Goal: Task Accomplishment & Management: Complete application form

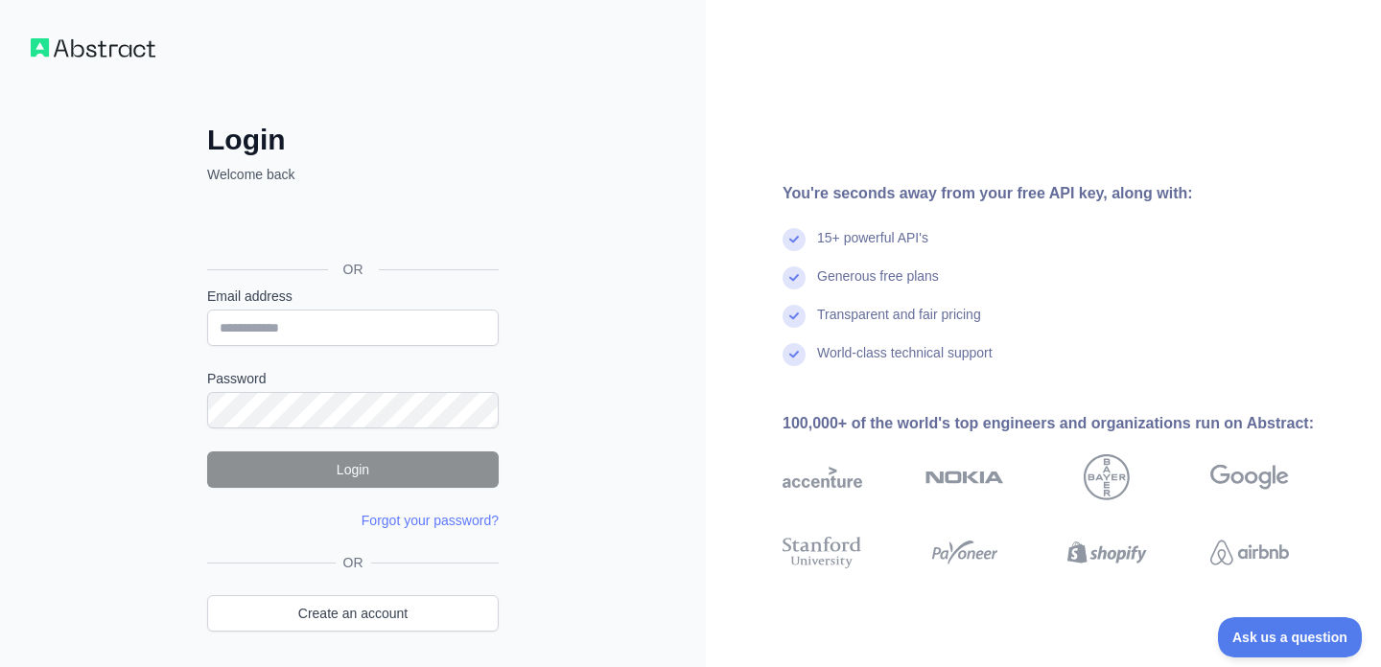
click at [88, 37] on div "Login Welcome back OR Email address Password Login Forgot your password? Please…" at bounding box center [353, 366] width 706 height 733
click at [46, 59] on div "Login Welcome back OR Email address Password Login Forgot your password? Please…" at bounding box center [353, 366] width 706 height 733
click at [402, 598] on link "Create an account" at bounding box center [352, 613] width 291 height 36
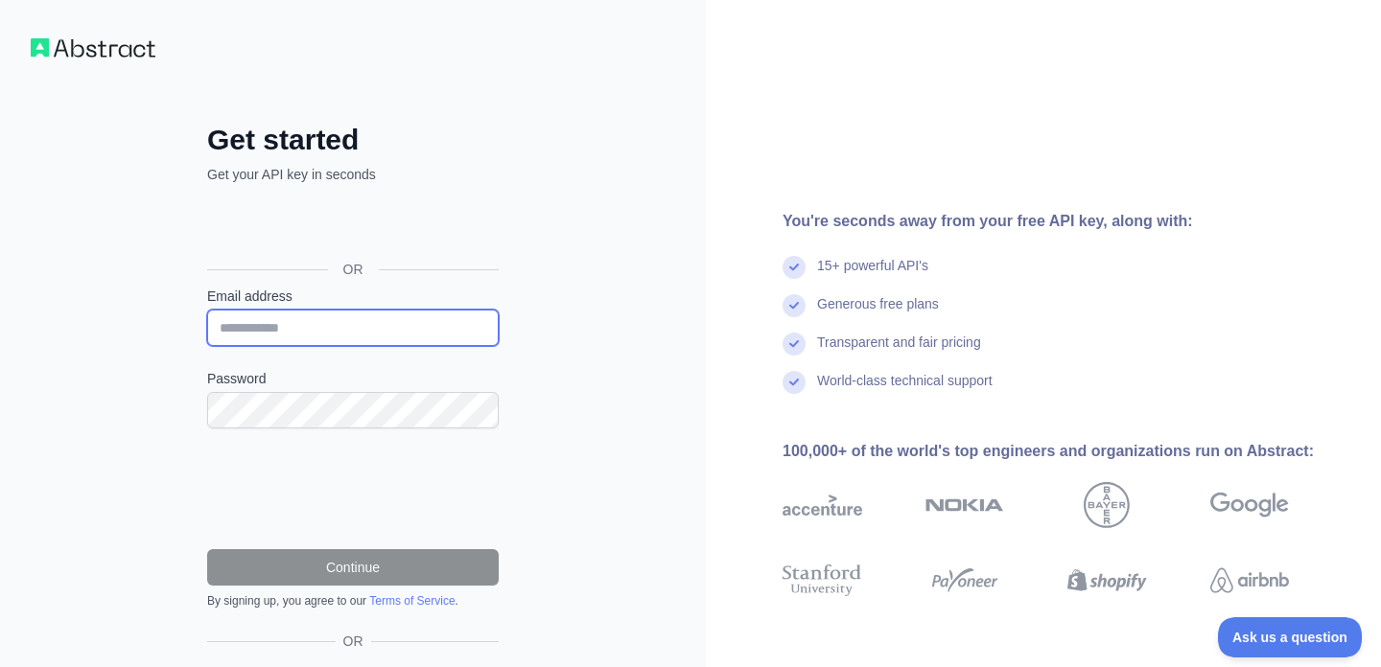
click at [412, 335] on input "Email address" at bounding box center [352, 328] width 291 height 36
type input "**********"
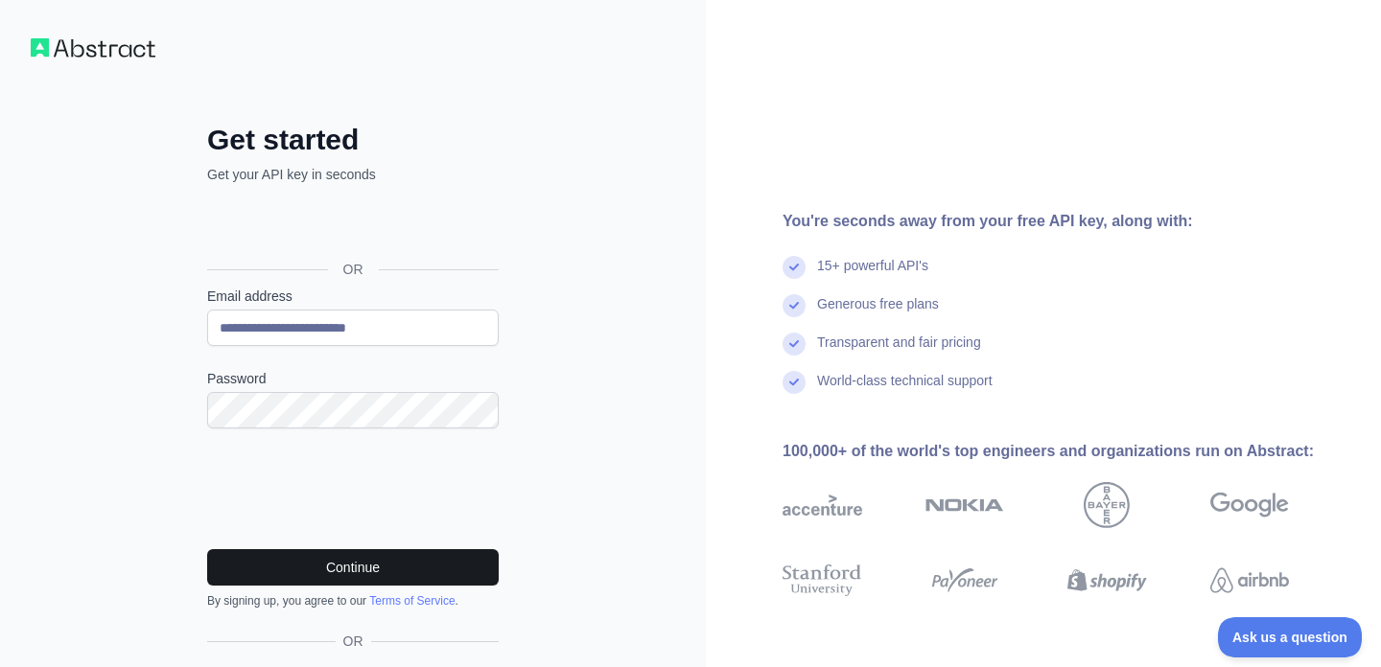
click at [426, 566] on button "Continue" at bounding box center [352, 567] width 291 height 36
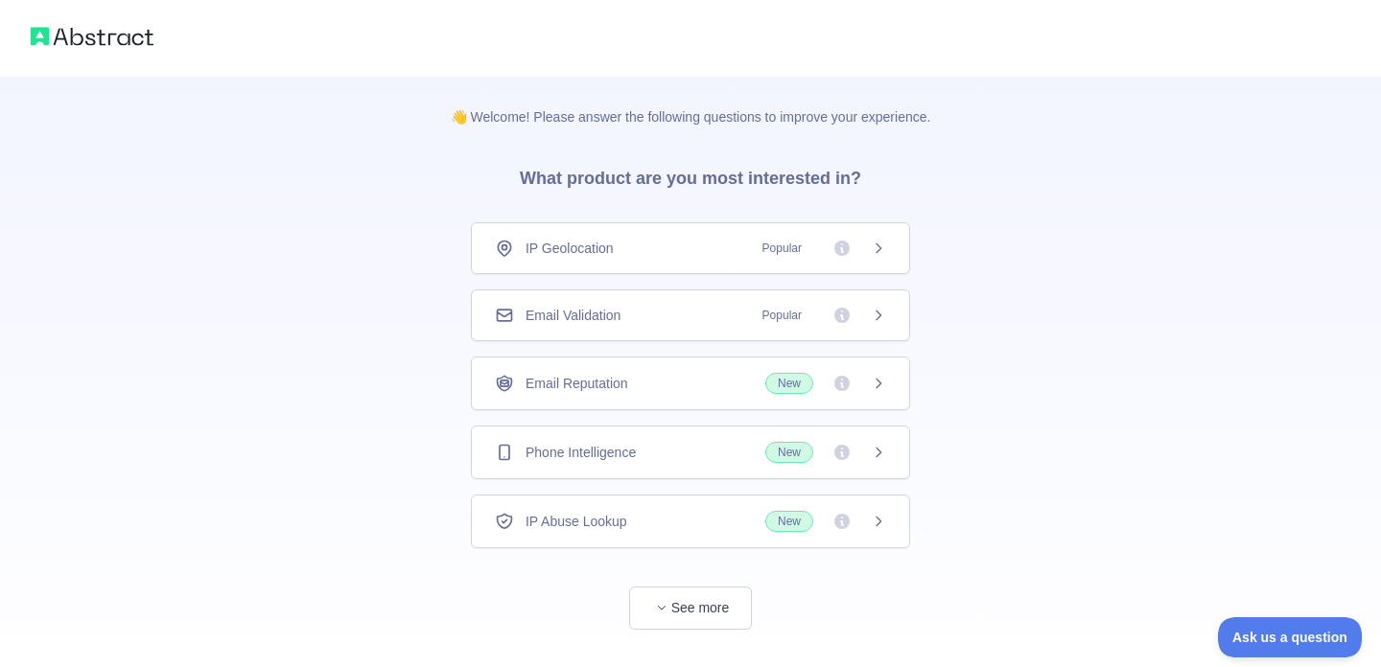
click at [871, 254] on icon at bounding box center [878, 248] width 15 height 15
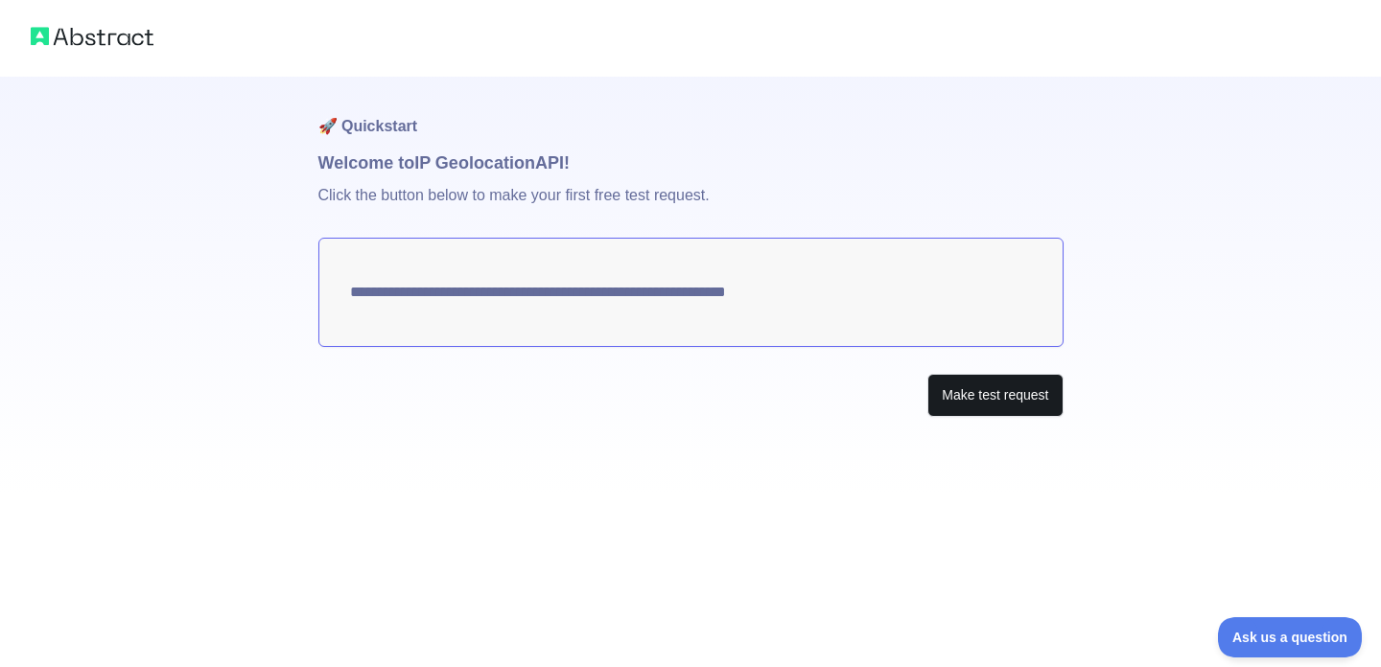
click at [975, 395] on button "Make test request" at bounding box center [994, 395] width 135 height 43
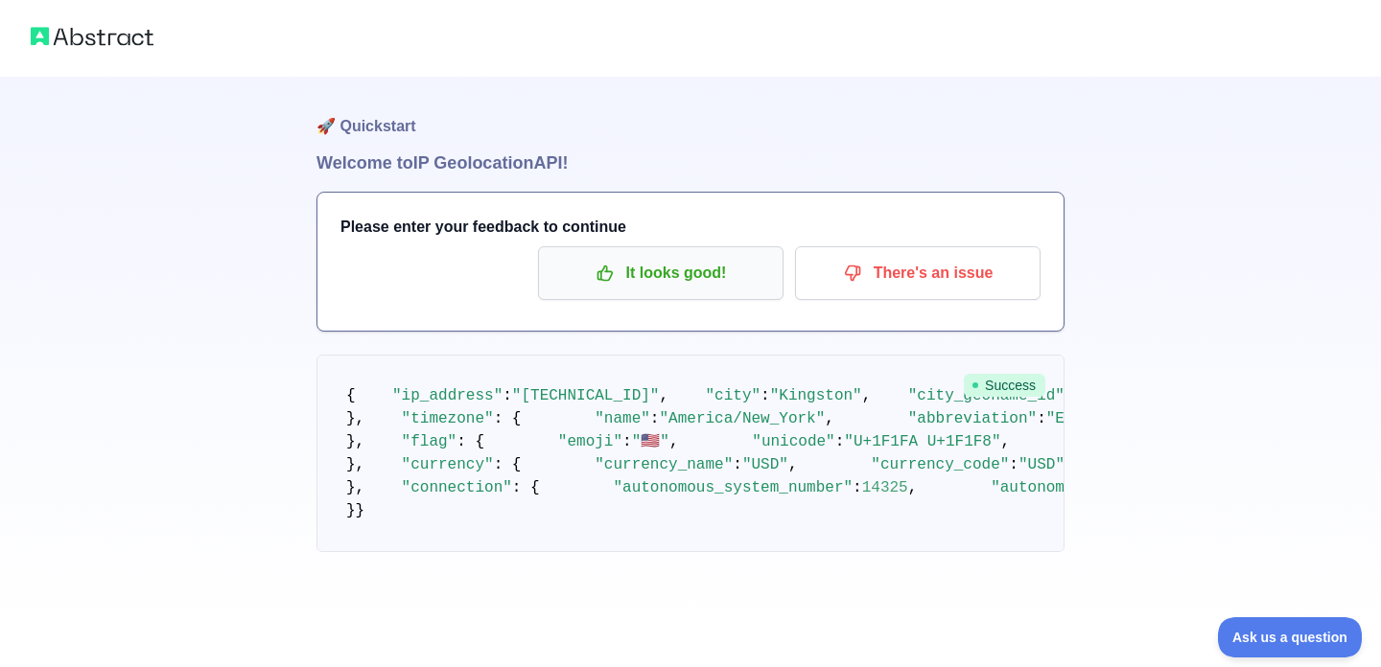
click at [665, 282] on p "It looks good!" at bounding box center [660, 273] width 217 height 33
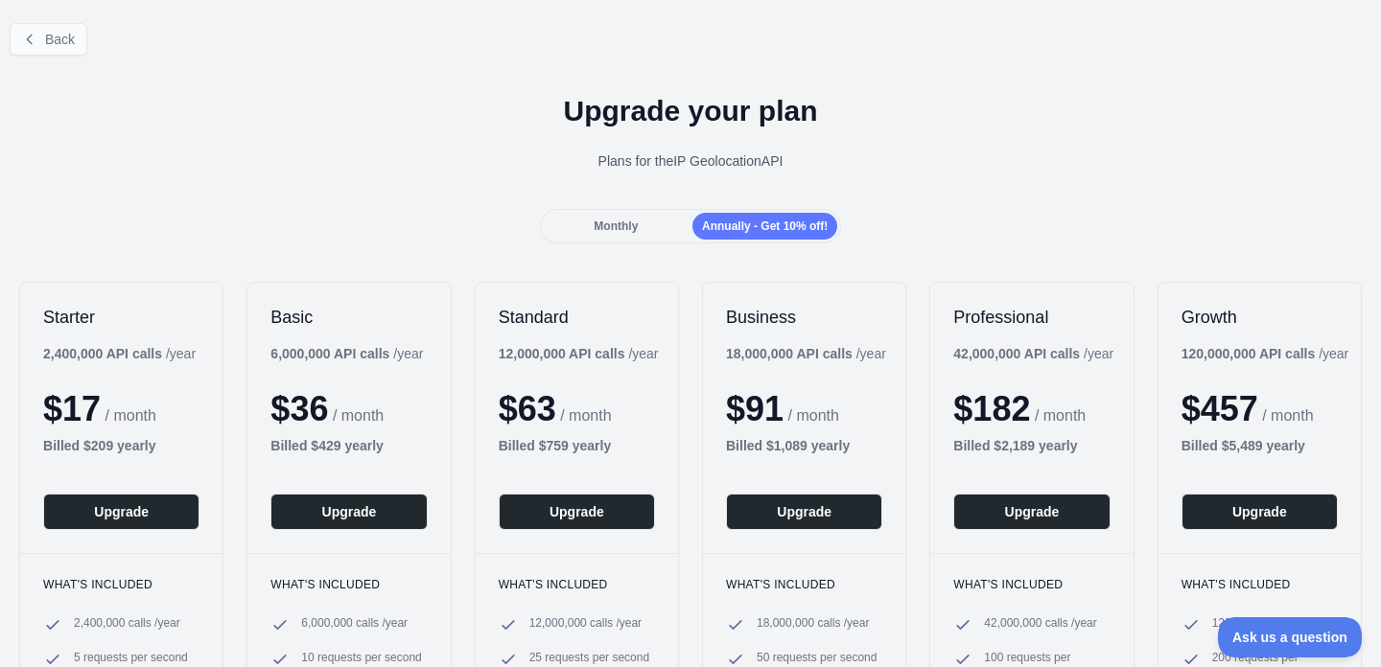
click at [75, 49] on button "Back" at bounding box center [49, 39] width 78 height 33
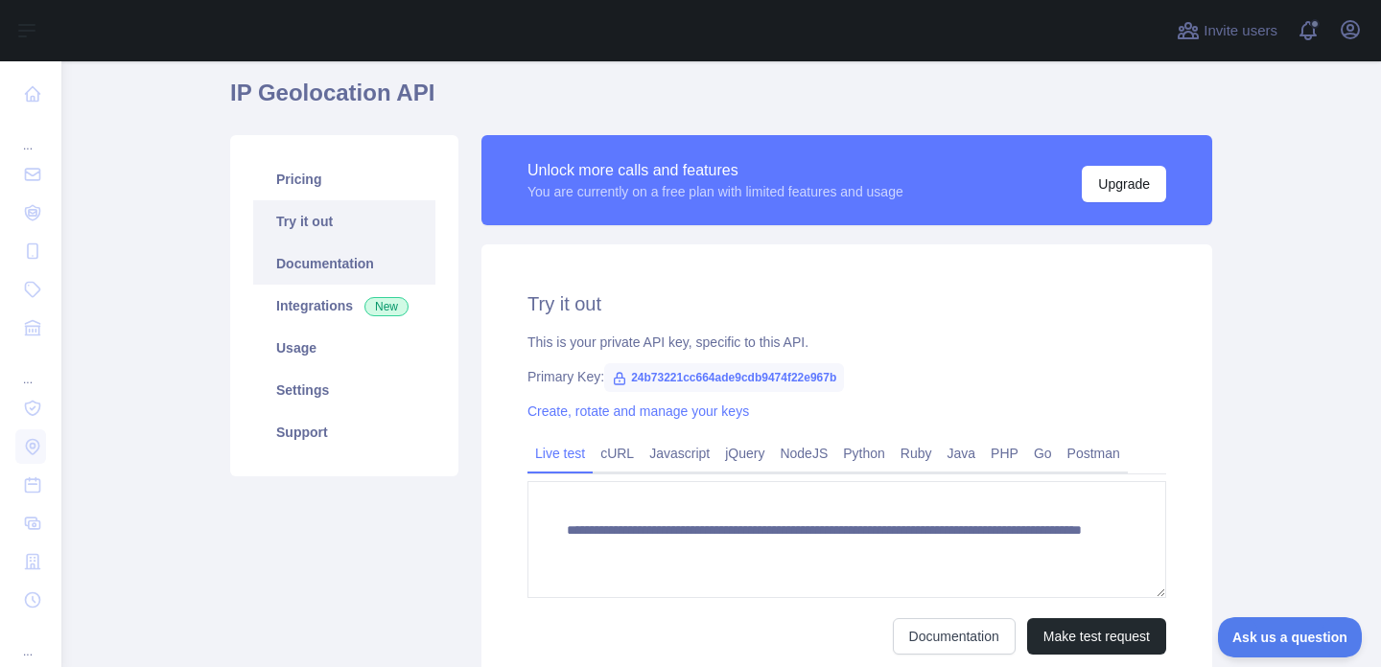
scroll to position [70, 0]
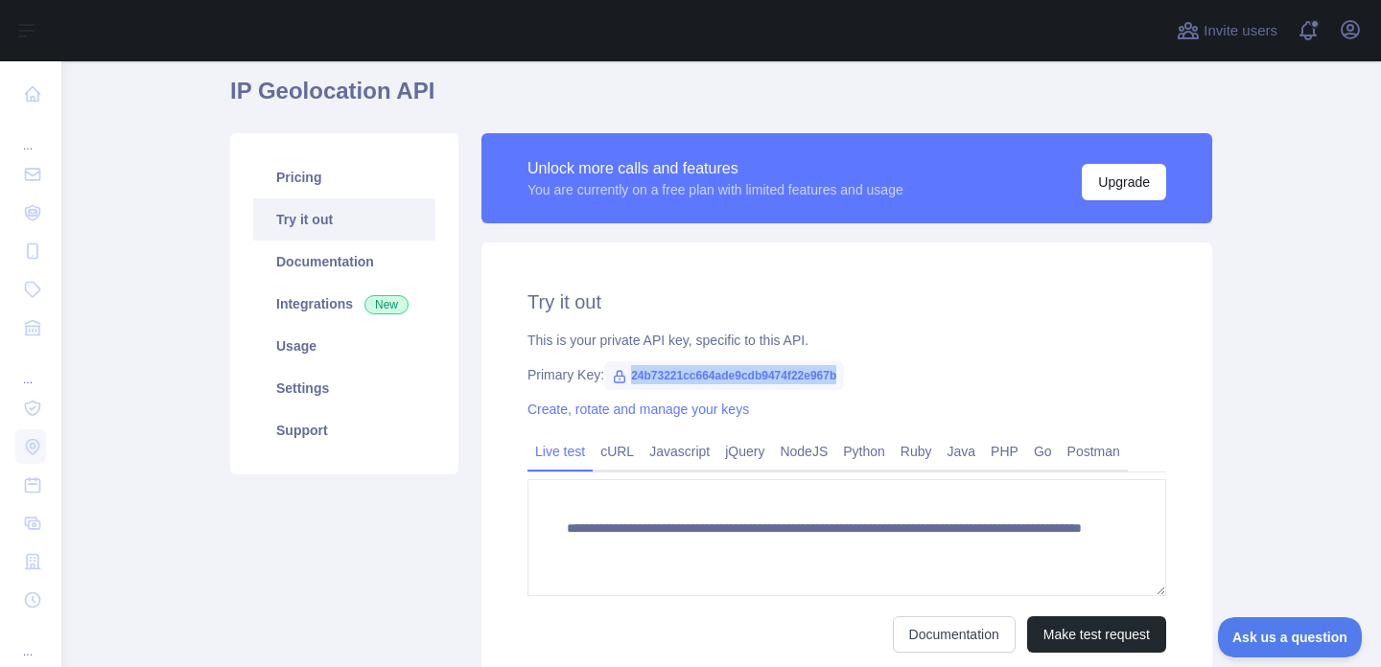
drag, startPoint x: 632, startPoint y: 377, endPoint x: 914, endPoint y: 368, distance: 282.0
click at [914, 368] on div "Primary Key: 24b73221cc664ade9cdb9474f22e967b" at bounding box center [846, 374] width 639 height 19
copy div "24b73221cc664ade9cdb9474f22e967b"
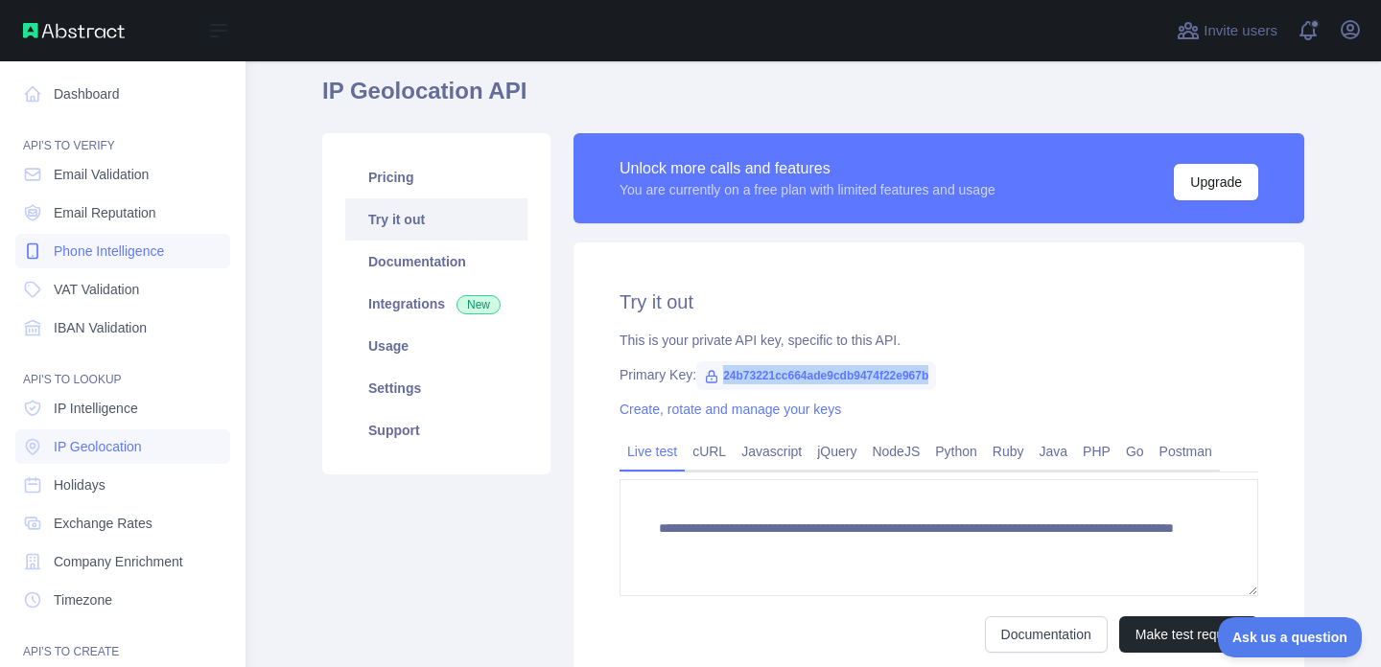
click at [80, 250] on span "Phone Intelligence" at bounding box center [109, 251] width 110 height 19
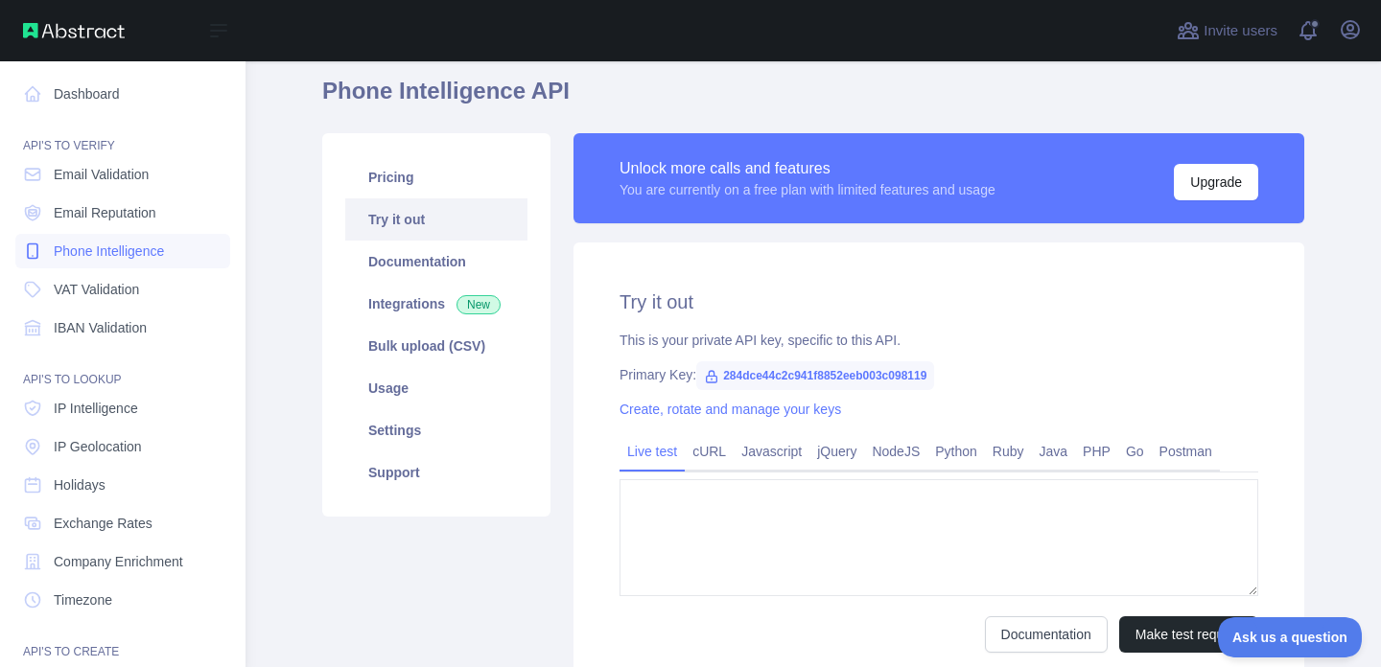
type textarea "**********"
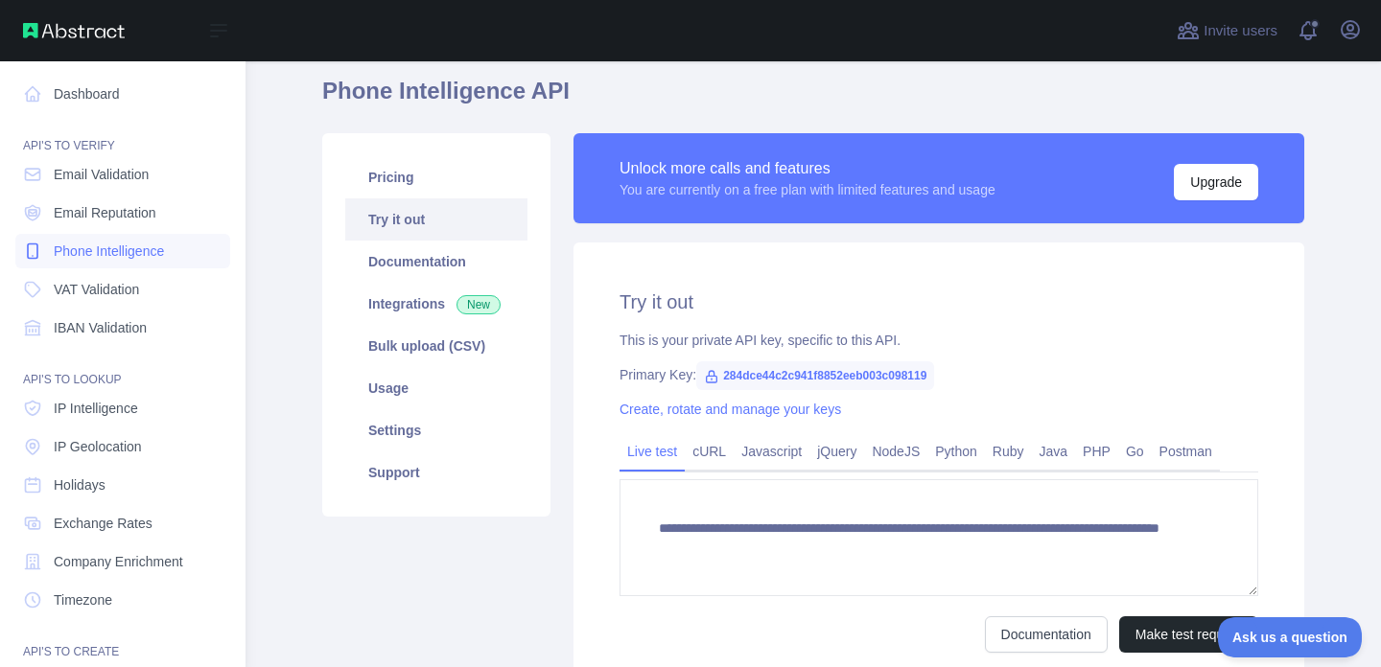
scroll to position [61, 0]
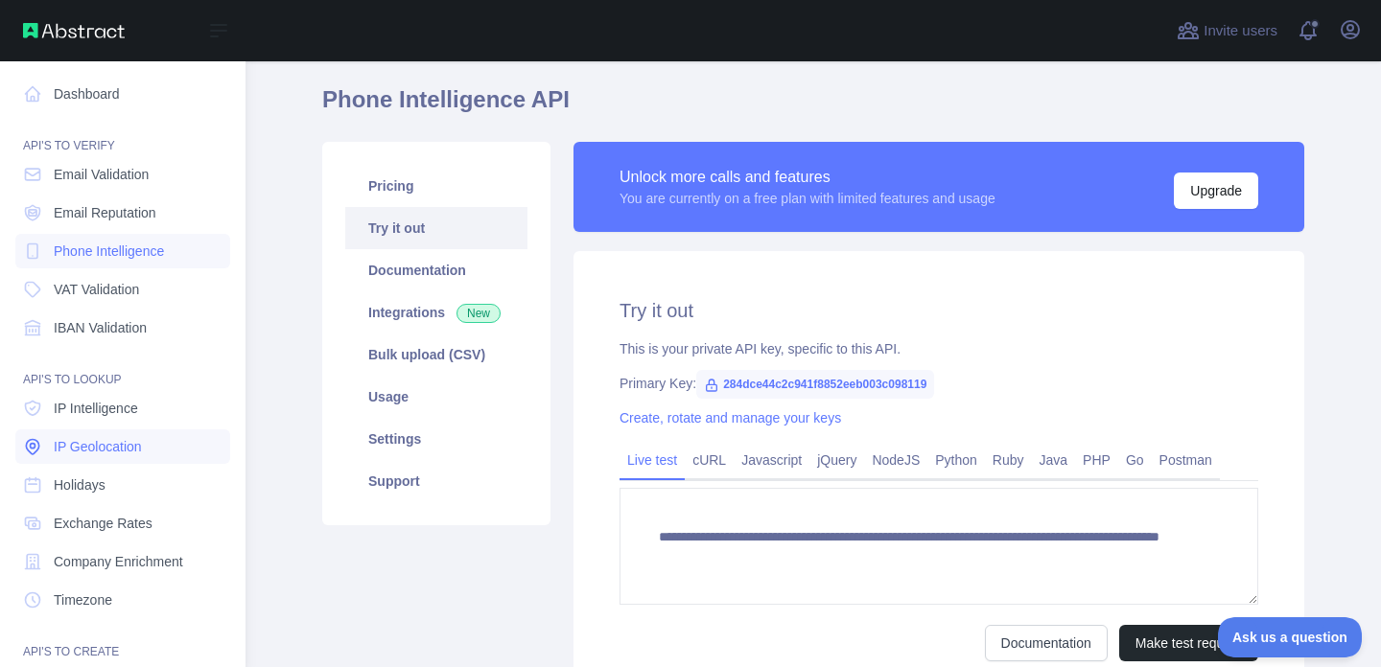
click at [72, 447] on span "IP Geolocation" at bounding box center [98, 446] width 88 height 19
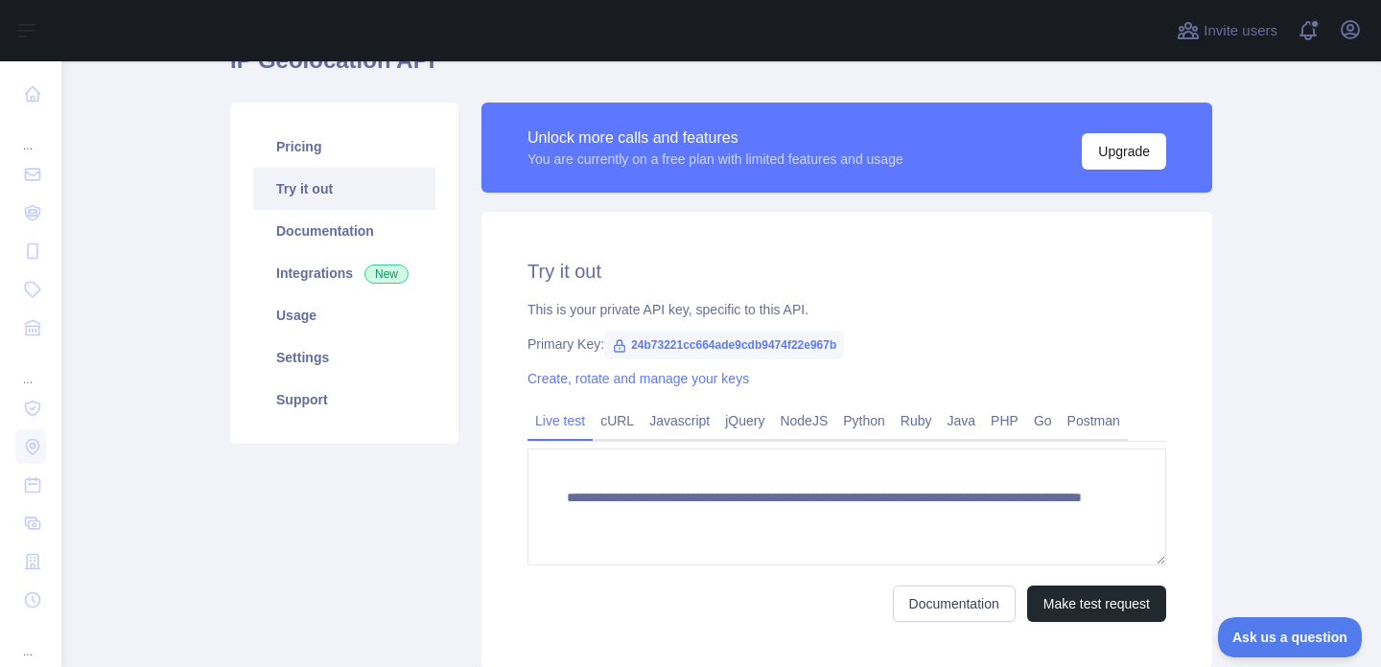
scroll to position [100, 0]
click at [666, 344] on span "24b73221cc664ade9cdb9474f22e967b" at bounding box center [724, 346] width 240 height 29
click at [698, 353] on span "24b73221cc664ade9cdb9474f22e967b" at bounding box center [724, 346] width 240 height 29
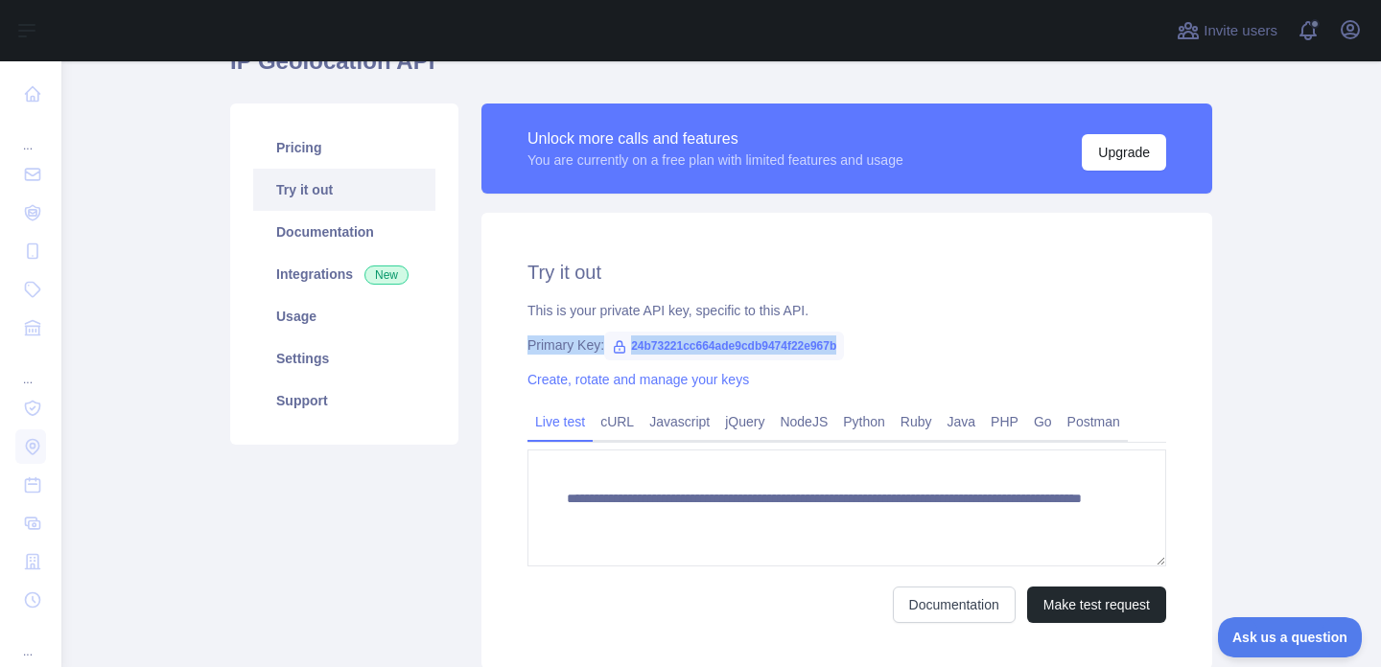
click at [804, 337] on span "24b73221cc664ade9cdb9474f22e967b" at bounding box center [724, 346] width 240 height 29
click at [944, 329] on div "**********" at bounding box center [846, 441] width 731 height 456
click at [814, 342] on span "24b73221cc664ade9cdb9474f22e967b" at bounding box center [724, 346] width 240 height 29
drag, startPoint x: 632, startPoint y: 343, endPoint x: 921, endPoint y: 343, distance: 288.6
click at [921, 343] on div "Primary Key: 24b73221cc664ade9cdb9474f22e967b" at bounding box center [846, 345] width 639 height 19
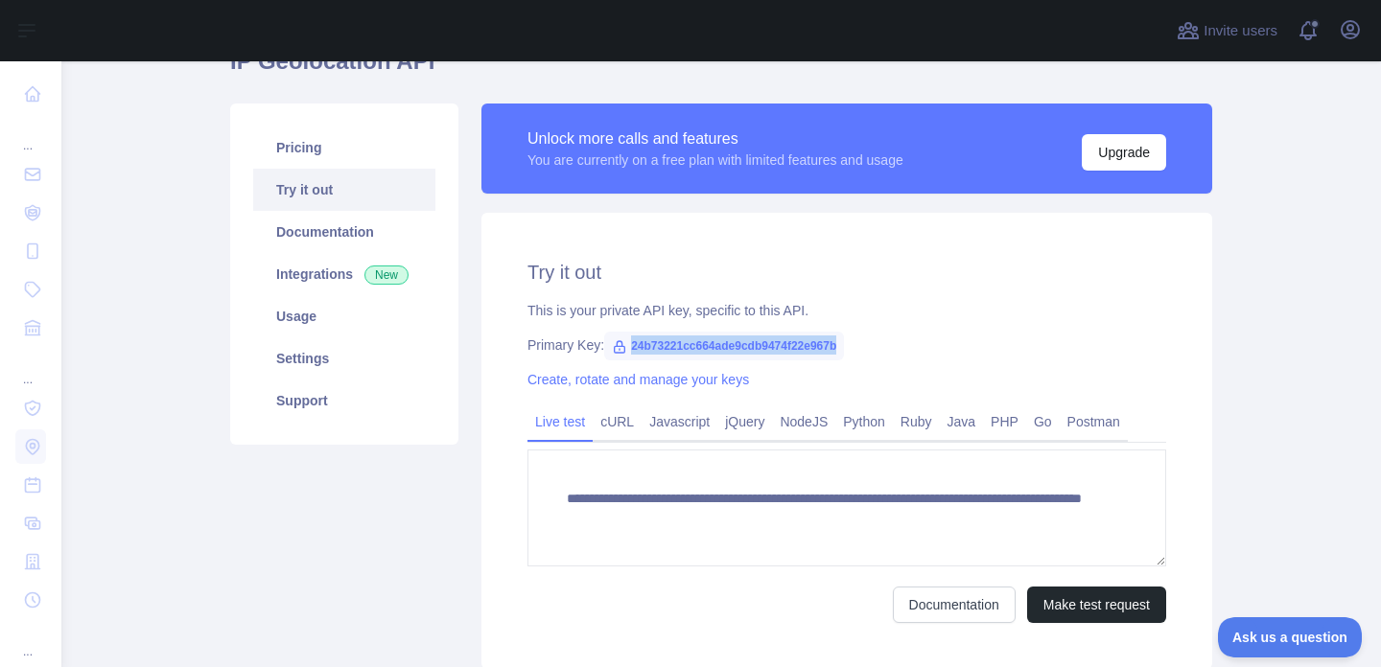
copy div "24b73221cc664ade9cdb9474f22e967b"
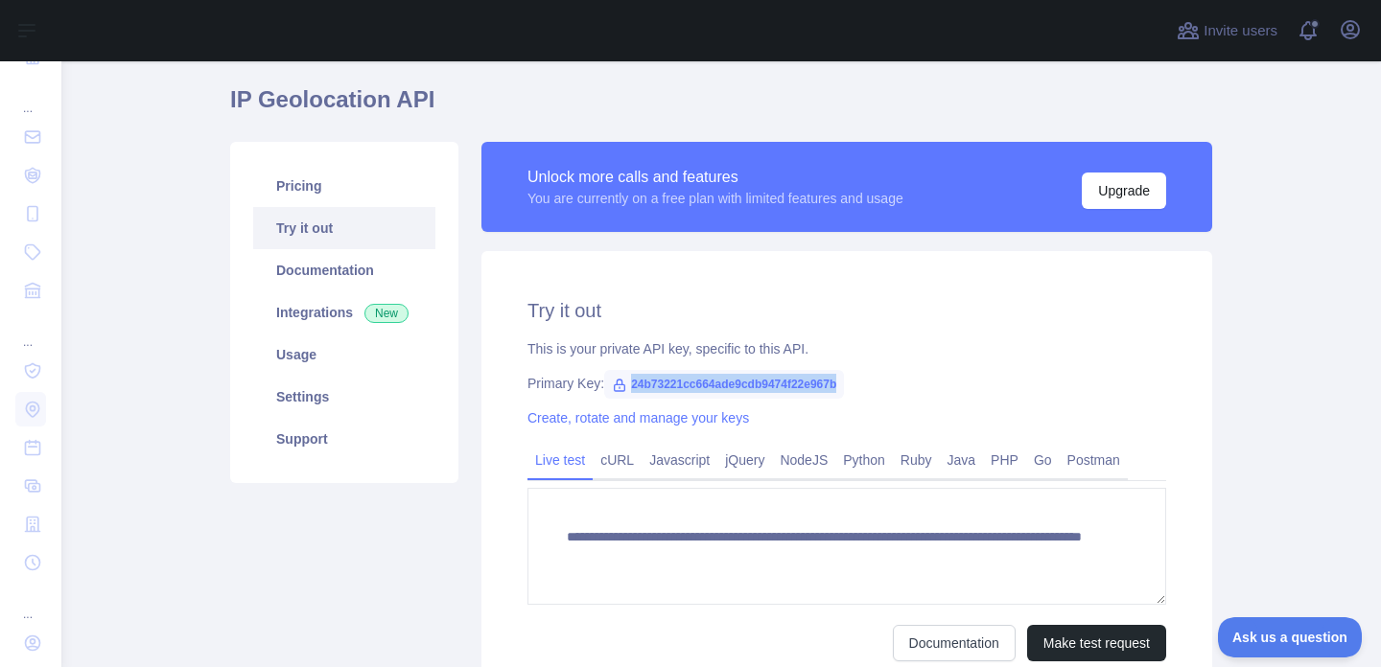
scroll to position [92, 0]
